Goal: Navigation & Orientation: Find specific page/section

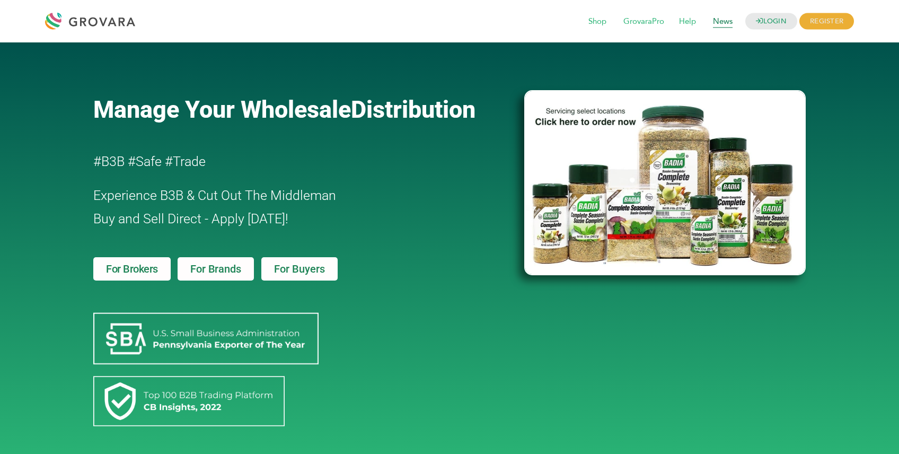
click at [723, 25] on span "News" at bounding box center [722, 22] width 34 height 20
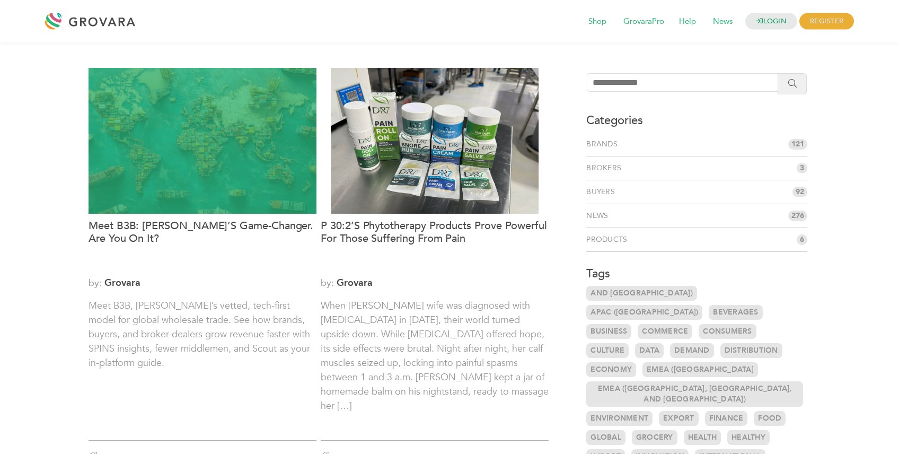
click at [192, 140] on div at bounding box center [202, 141] width 228 height 146
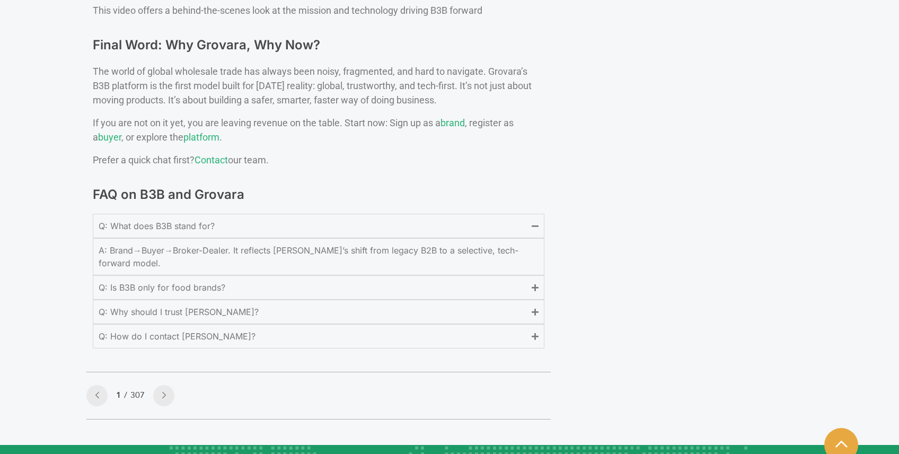
scroll to position [4121, 0]
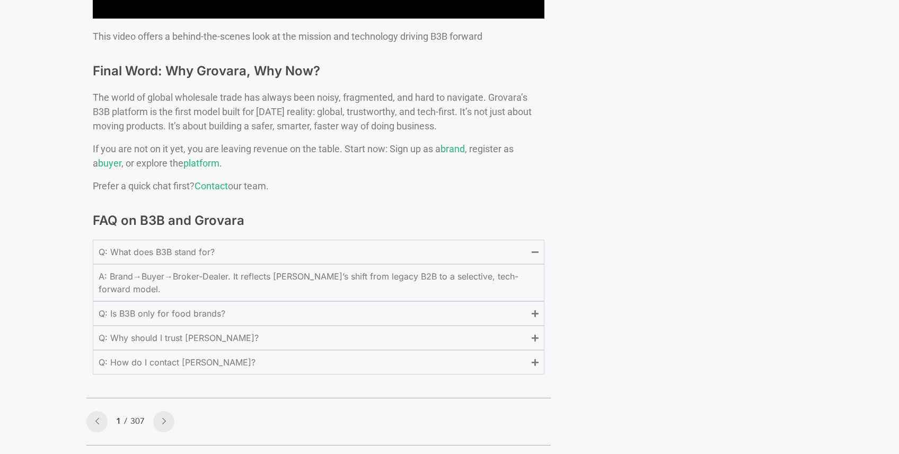
scroll to position [4093, 0]
